Goal: Task Accomplishment & Management: Complete application form

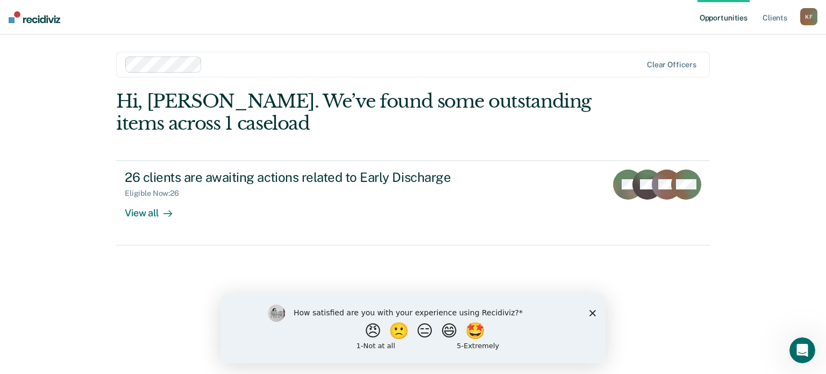
click at [596, 315] on div "How satisfied are you with your experience using Recidiviz? 😠 🙁 😑 😄 🤩 1 - Not a…" at bounding box center [413, 327] width 385 height 69
click at [592, 313] on polygon "Close survey" at bounding box center [593, 312] width 6 height 6
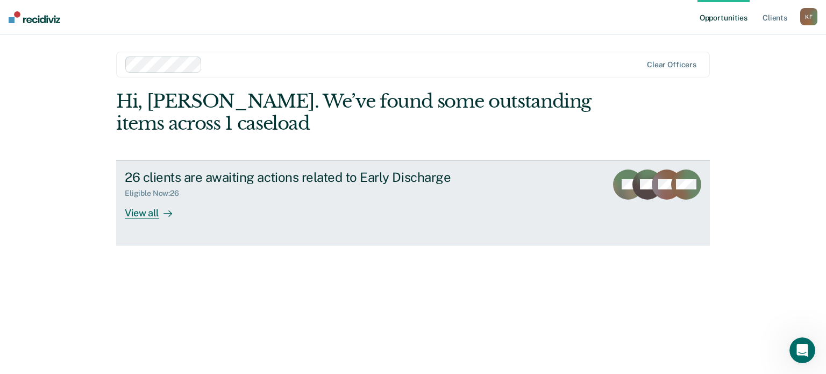
click at [123, 211] on link "26 clients are awaiting actions related to Early Discharge Eligible Now : 26 Vi…" at bounding box center [413, 202] width 594 height 85
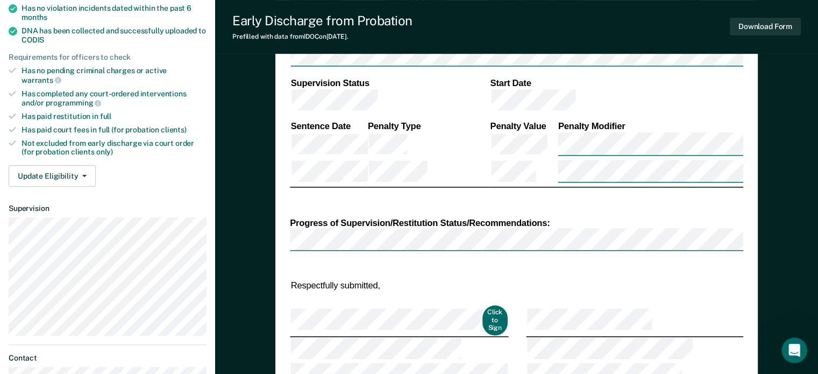
scroll to position [323, 0]
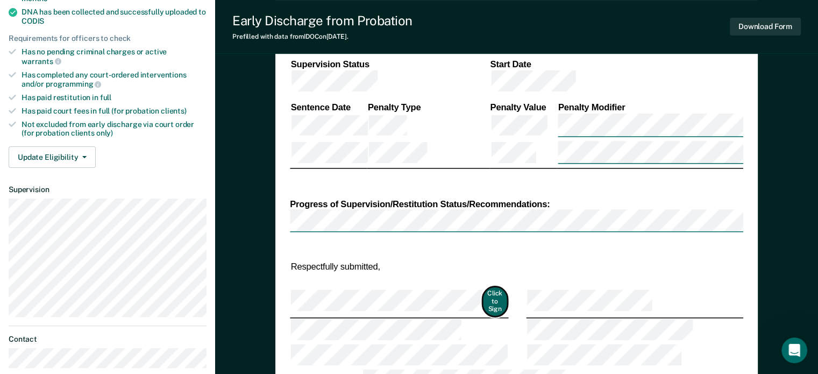
click at [487, 287] on button "Click to Sign" at bounding box center [495, 302] width 26 height 30
click at [503, 287] on button "Click to Sign" at bounding box center [495, 302] width 26 height 30
type textarea "x"
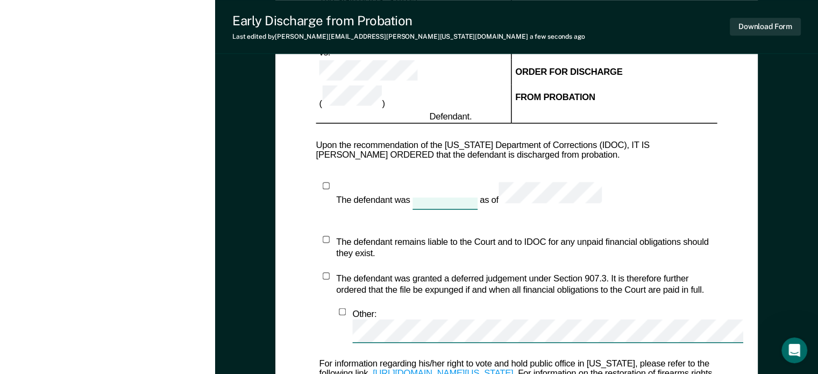
scroll to position [861, 0]
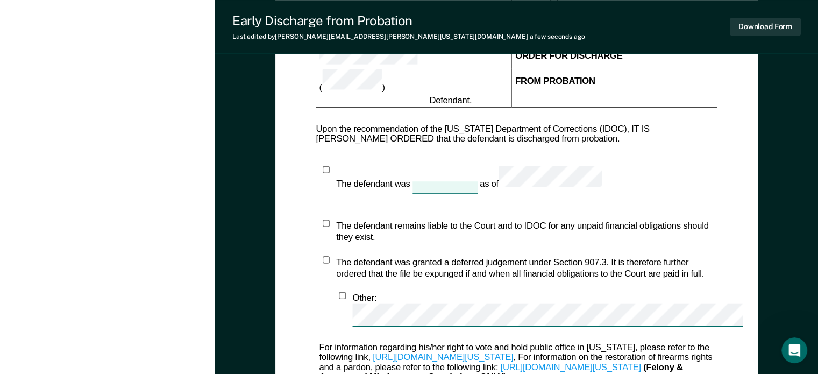
click at [458, 166] on div "The defendant was as of" at bounding box center [468, 179] width 265 height 27
click at [458, 181] on div at bounding box center [445, 186] width 65 height 11
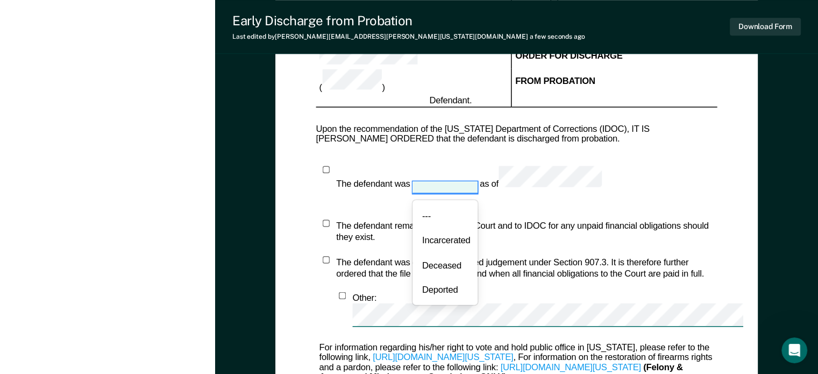
click at [458, 181] on div at bounding box center [445, 186] width 65 height 11
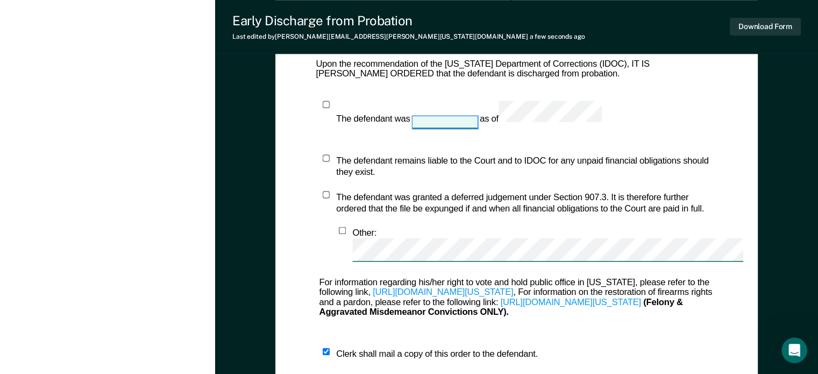
scroll to position [793, 0]
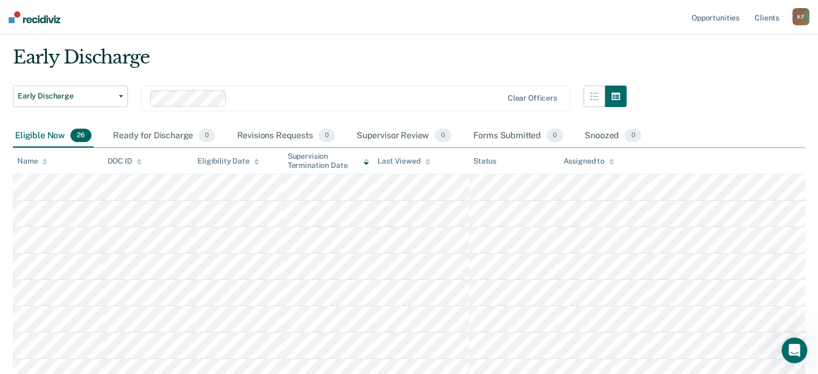
scroll to position [54, 0]
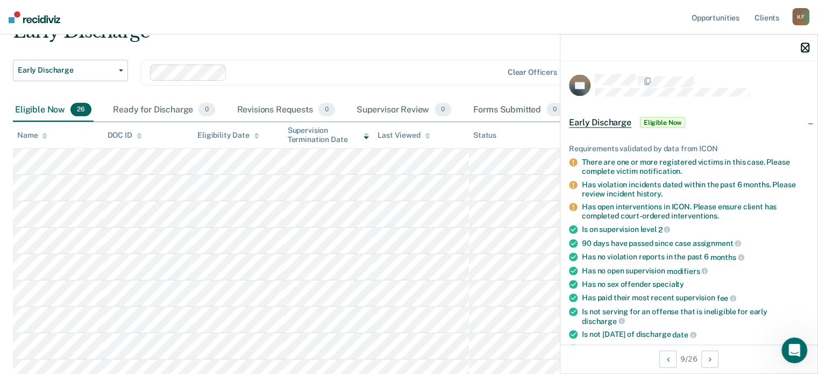
click at [803, 45] on icon "button" at bounding box center [806, 48] width 8 height 8
click at [238, 10] on nav "Opportunities Client s [PERSON_NAME] [PERSON_NAME] Profile How it works Log Out" at bounding box center [409, 17] width 818 height 34
